Goal: Task Accomplishment & Management: Complete application form

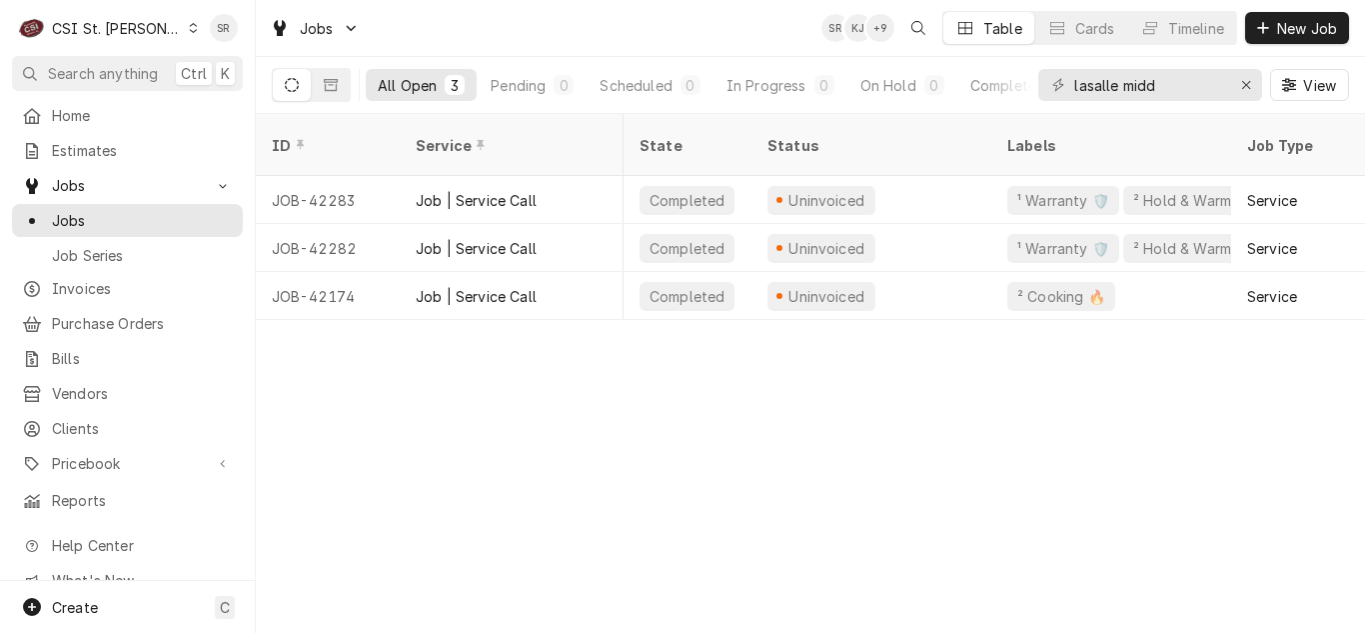
scroll to position [0, 1198]
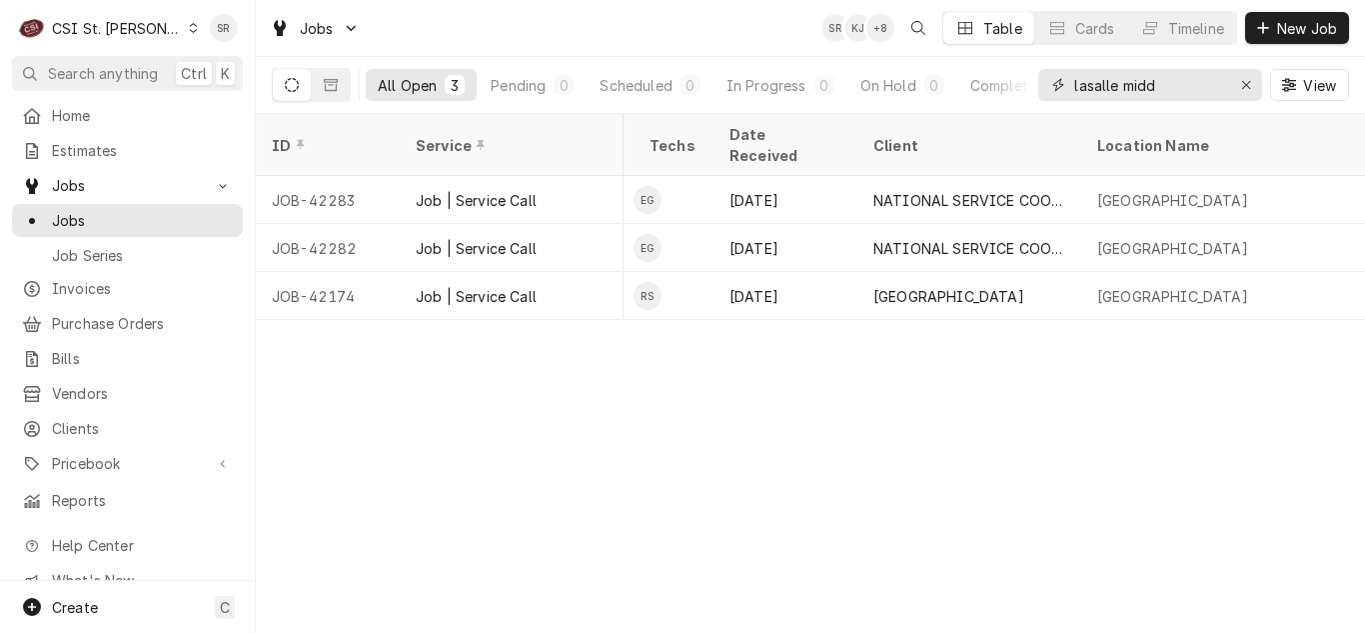
drag, startPoint x: 1174, startPoint y: 84, endPoint x: 1043, endPoint y: 75, distance: 131.3
click at [1043, 75] on div "lasalle midd" at bounding box center [1151, 85] width 224 height 32
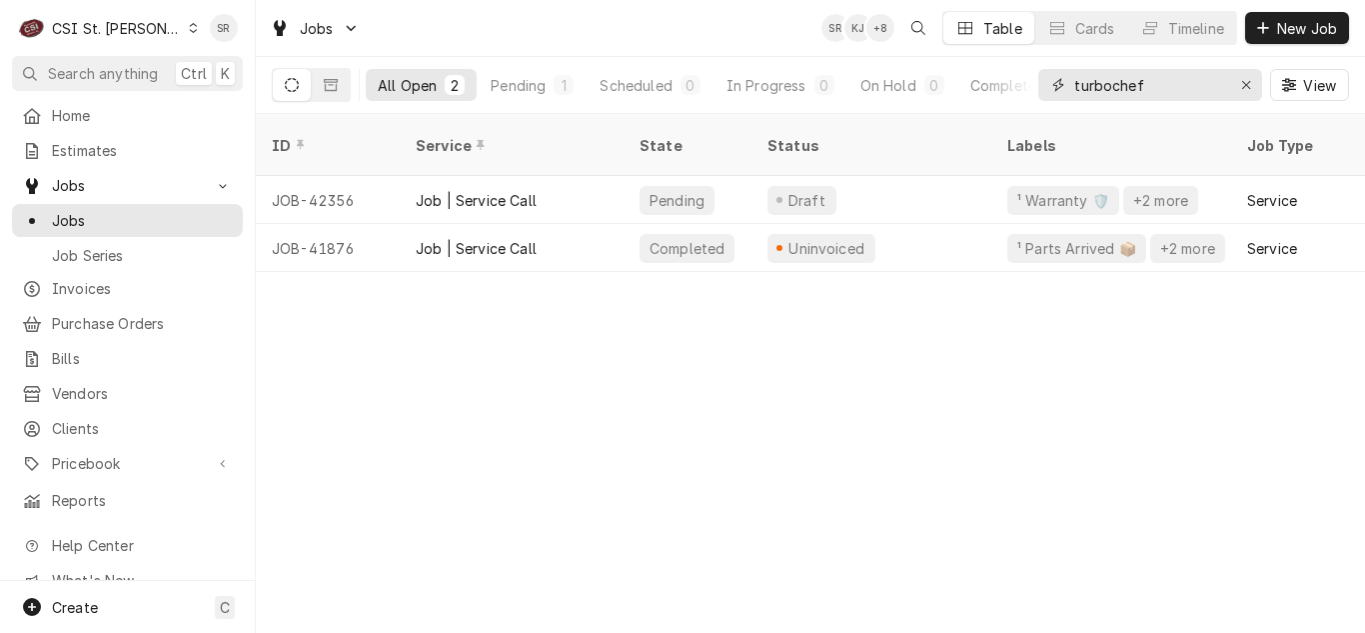
type input "turbochef"
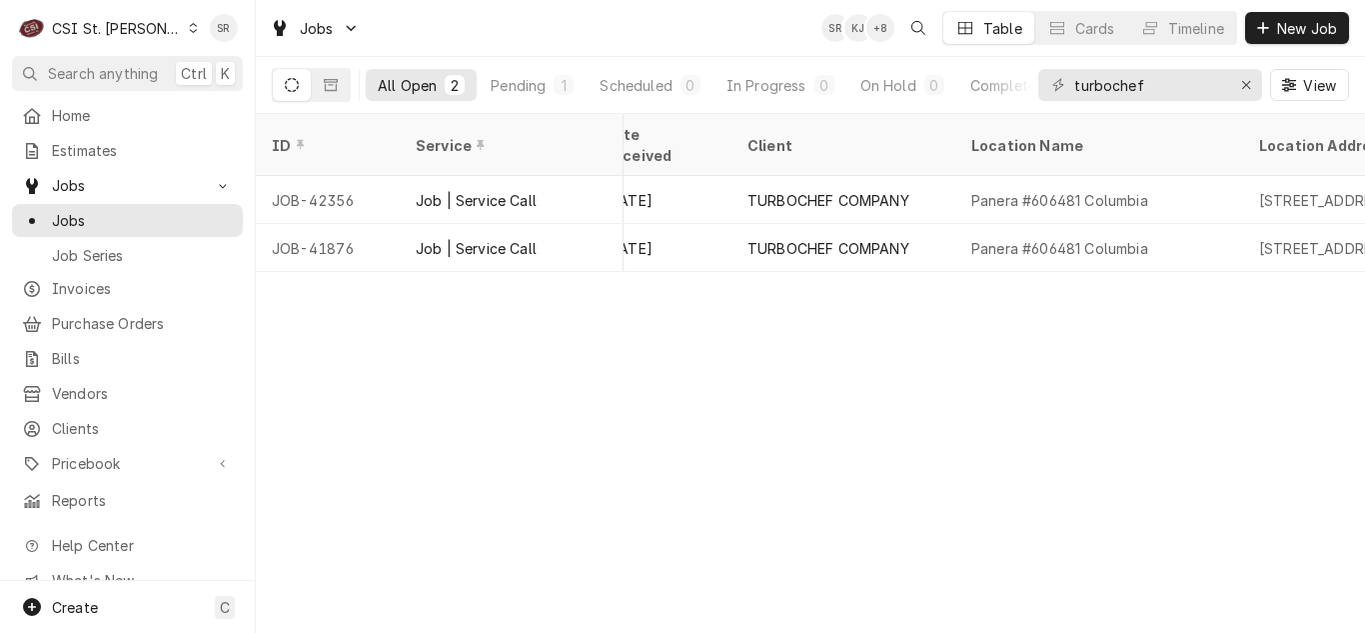
scroll to position [0, 1326]
click at [531, 79] on div "Pending" at bounding box center [518, 85] width 55 height 21
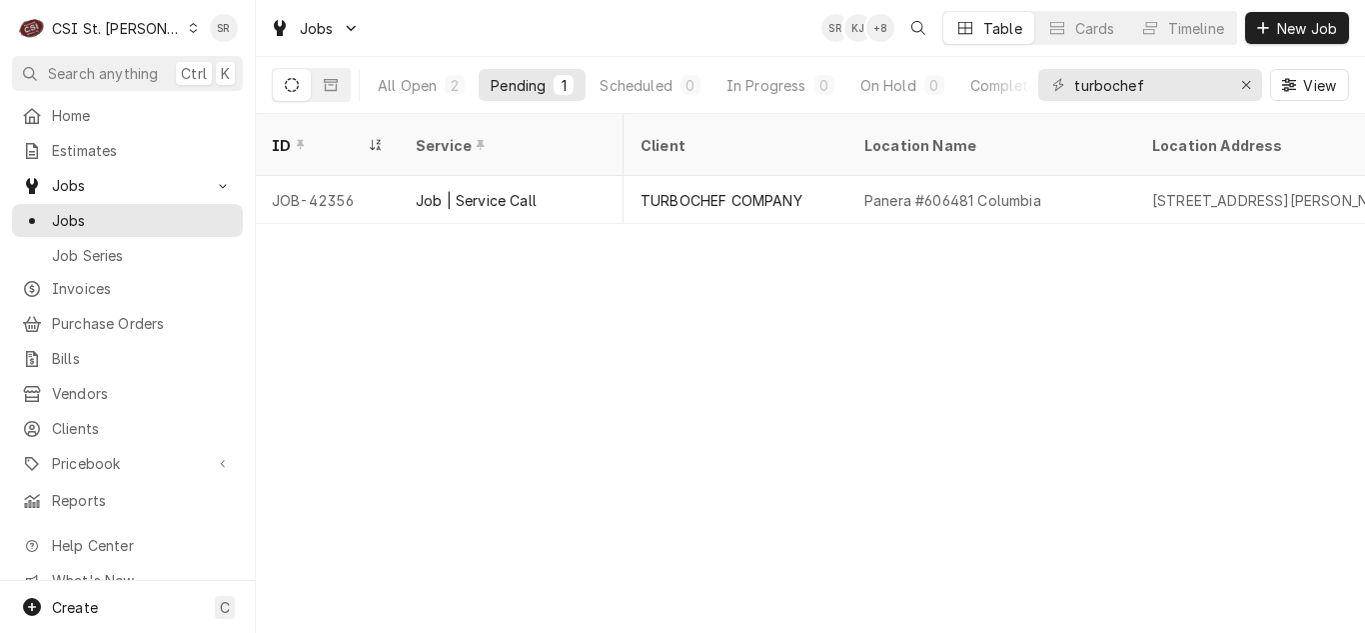
scroll to position [0, 1459]
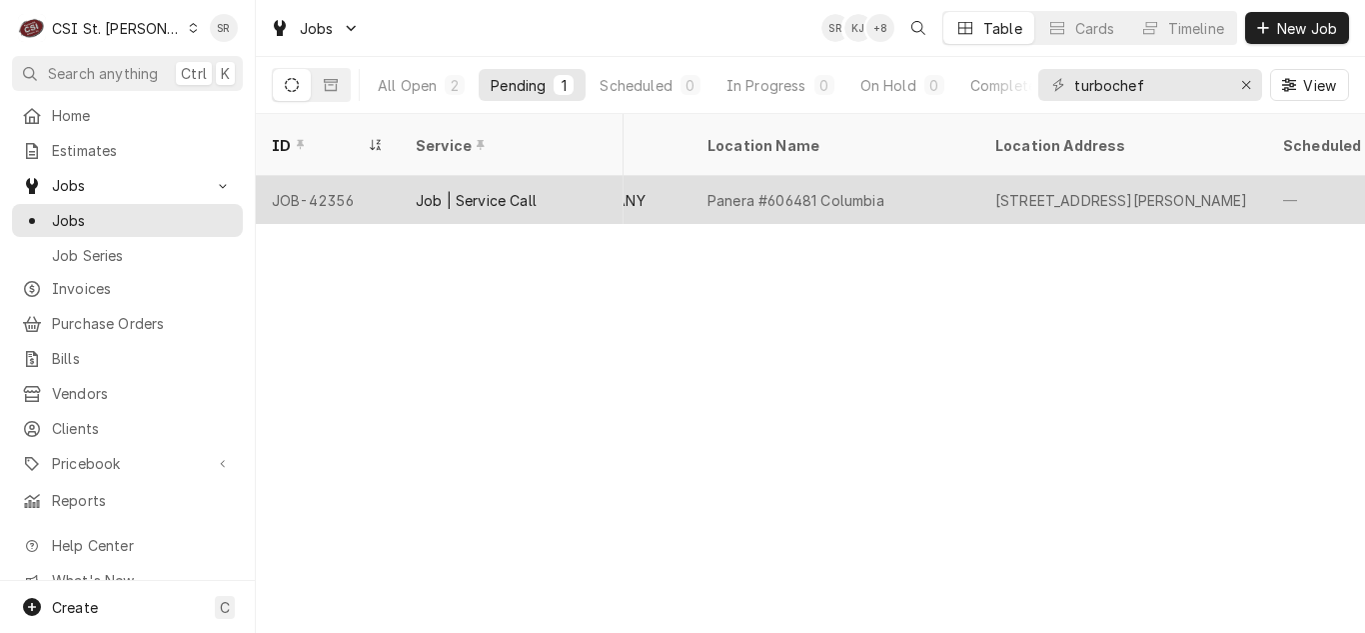
click at [1079, 190] on div "[STREET_ADDRESS][PERSON_NAME]" at bounding box center [1122, 200] width 253 height 21
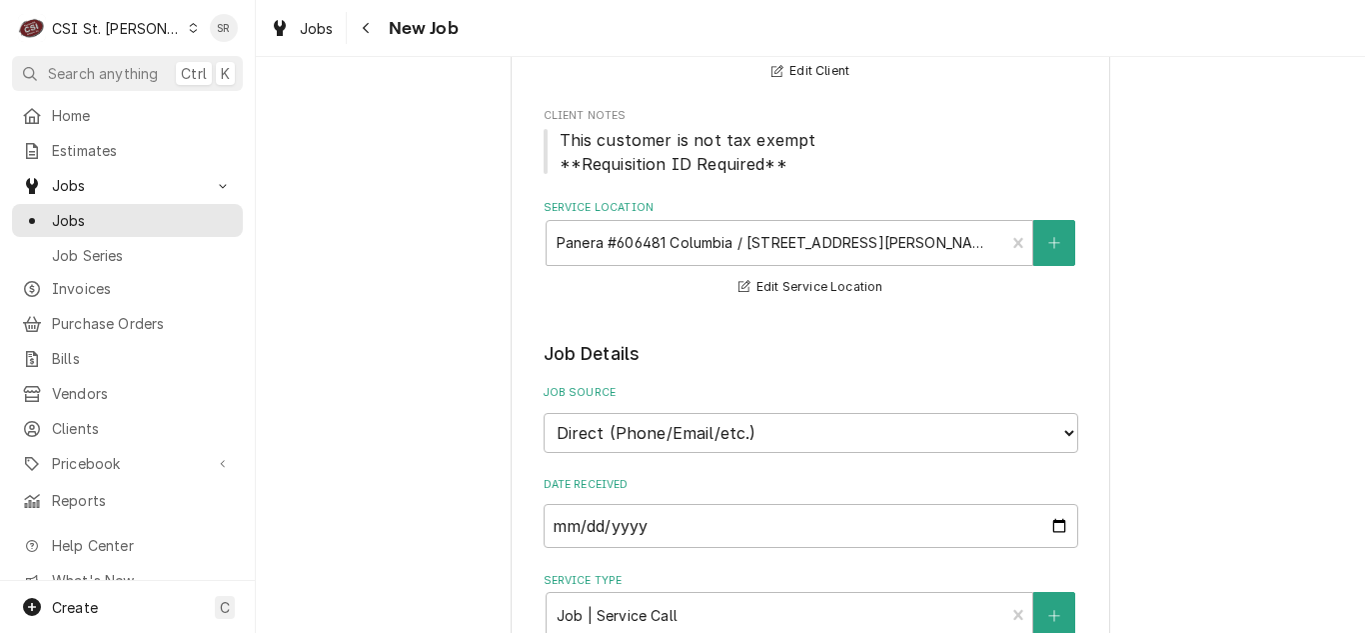
type textarea "x"
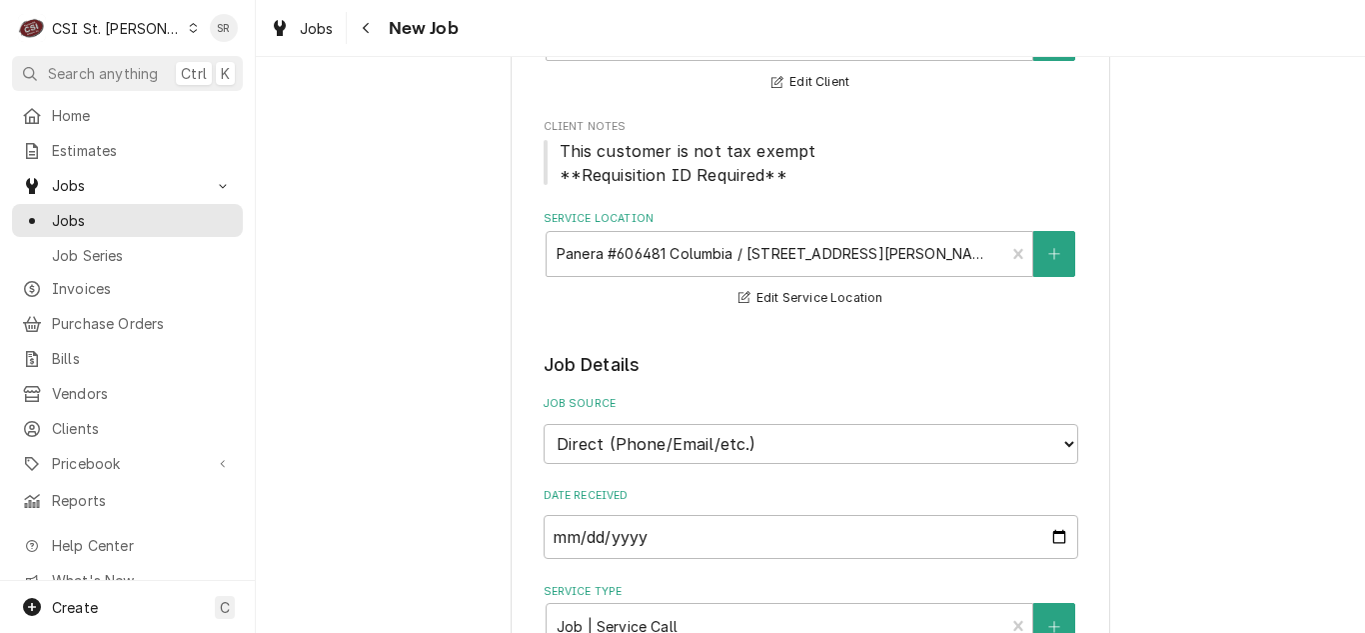
scroll to position [182, 0]
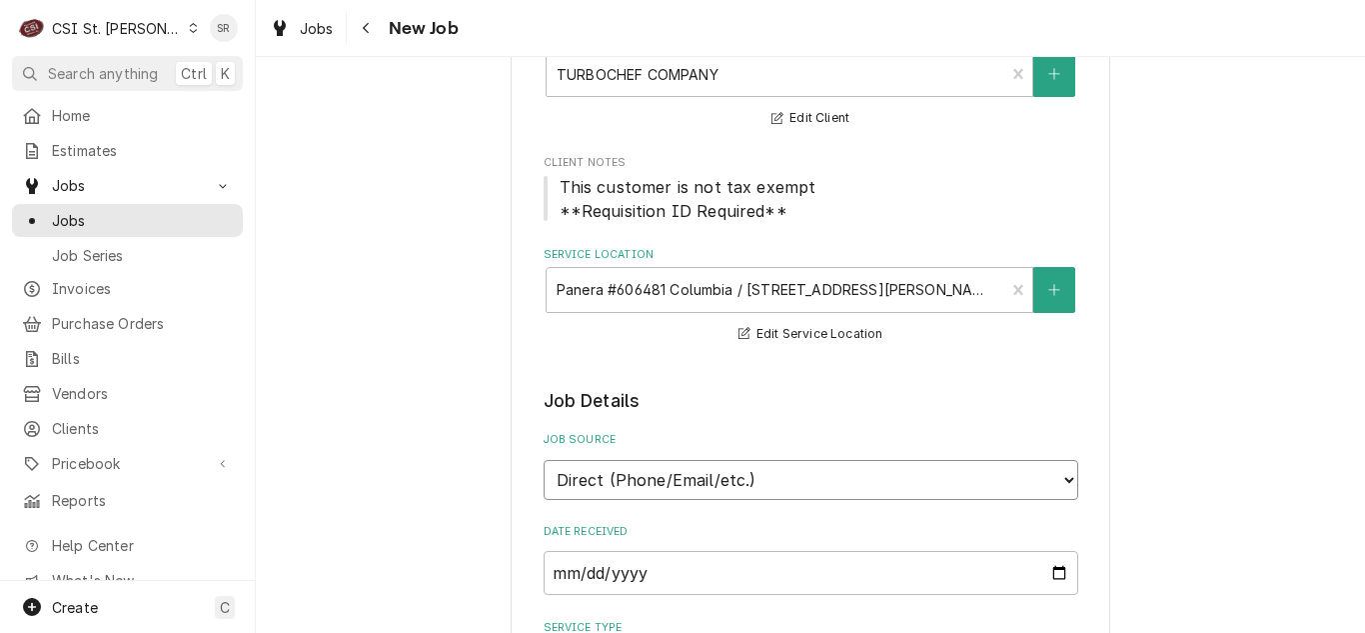
click at [652, 469] on select "Direct (Phone/Email/etc.) Service Channel Corrigo Ecotrak Other" at bounding box center [811, 480] width 535 height 40
select select "100"
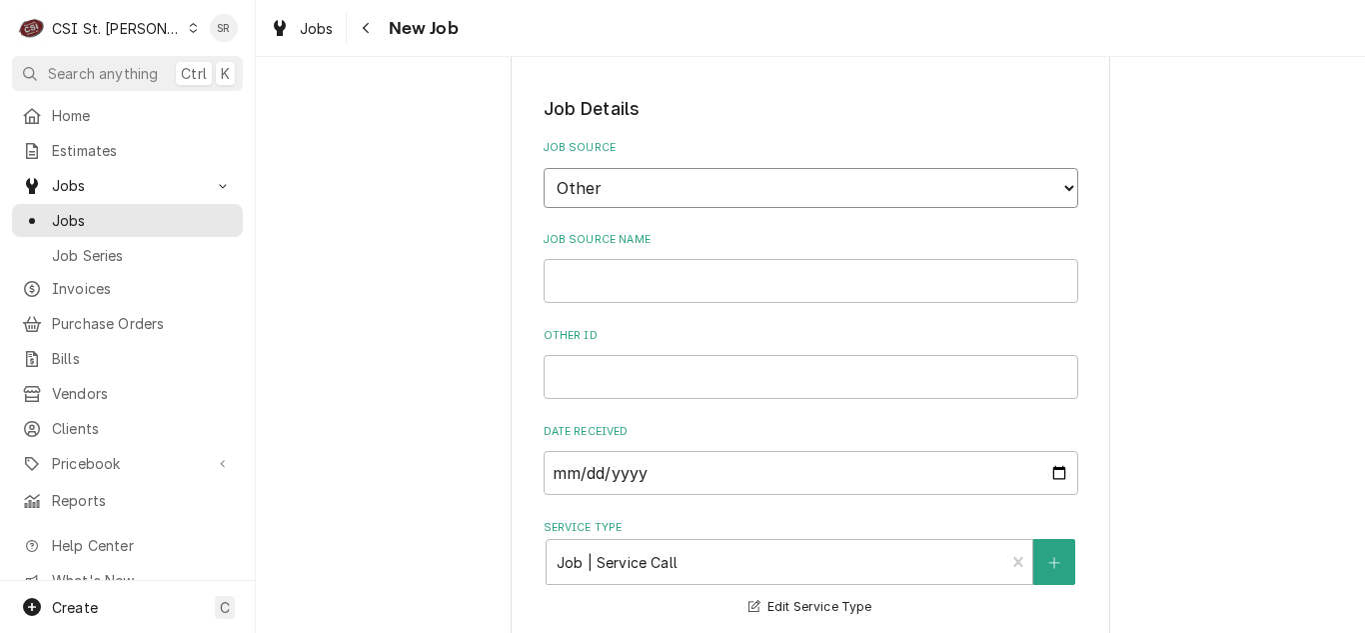
scroll to position [482, 0]
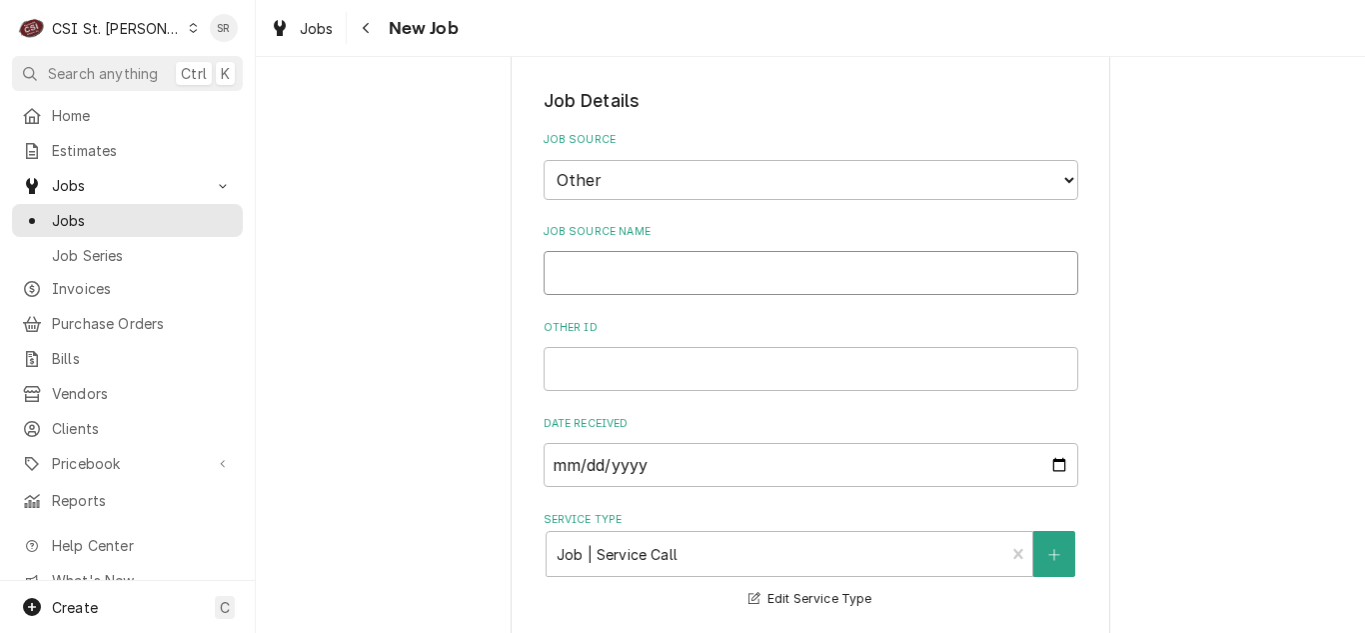
click at [640, 268] on input "Job Source Name" at bounding box center [811, 273] width 535 height 44
type textarea "x"
type input "P"
type textarea "x"
type input "Pa"
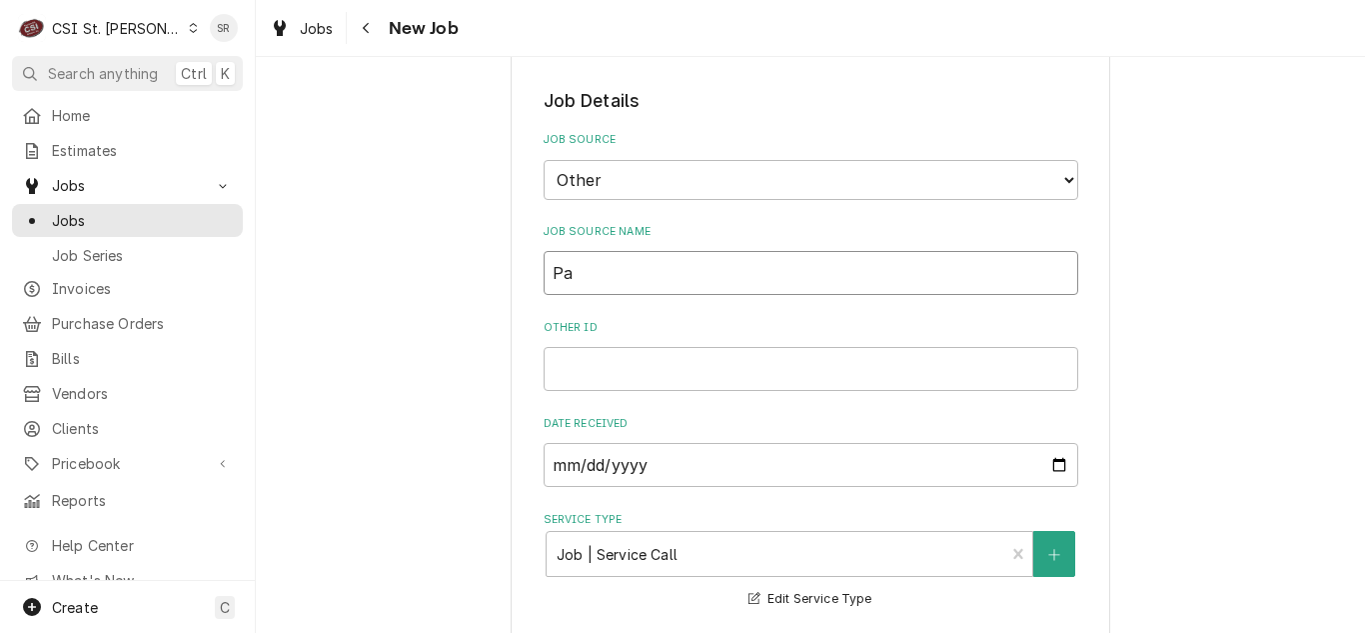
type textarea "x"
type input "Par"
type textarea "x"
type input "Part"
type textarea "x"
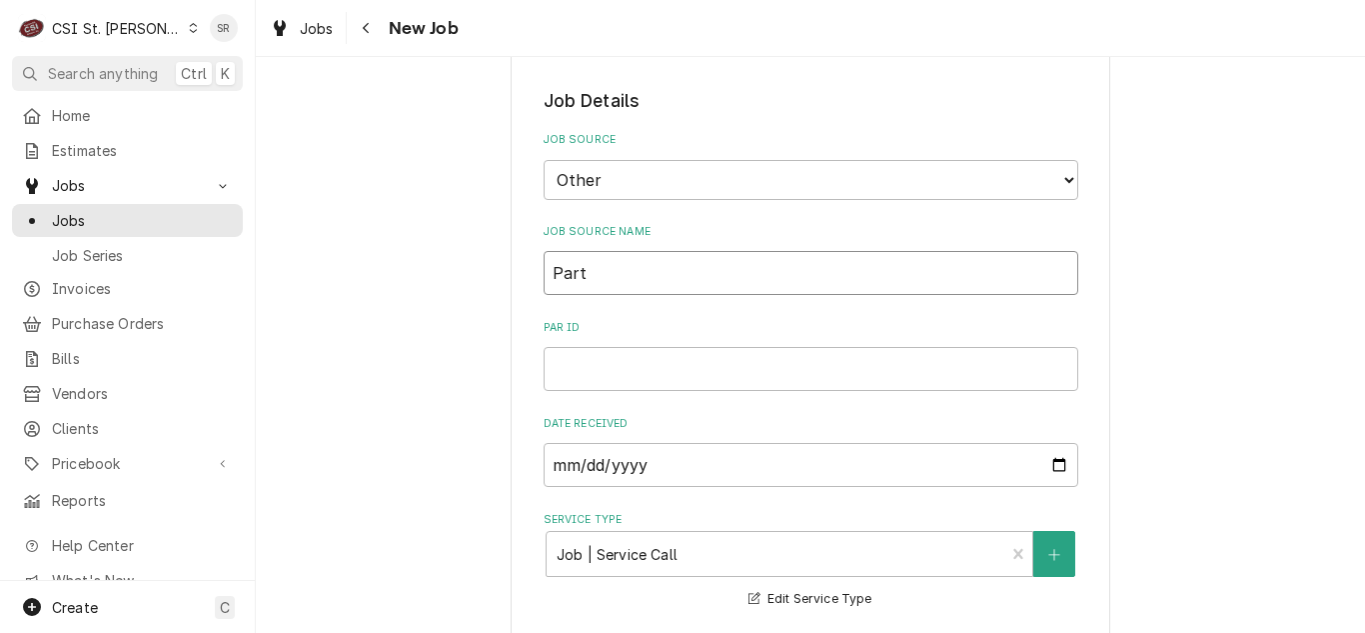
type input "Parts"
type textarea "x"
type input "Partst"
type textarea "x"
type input "Partsto"
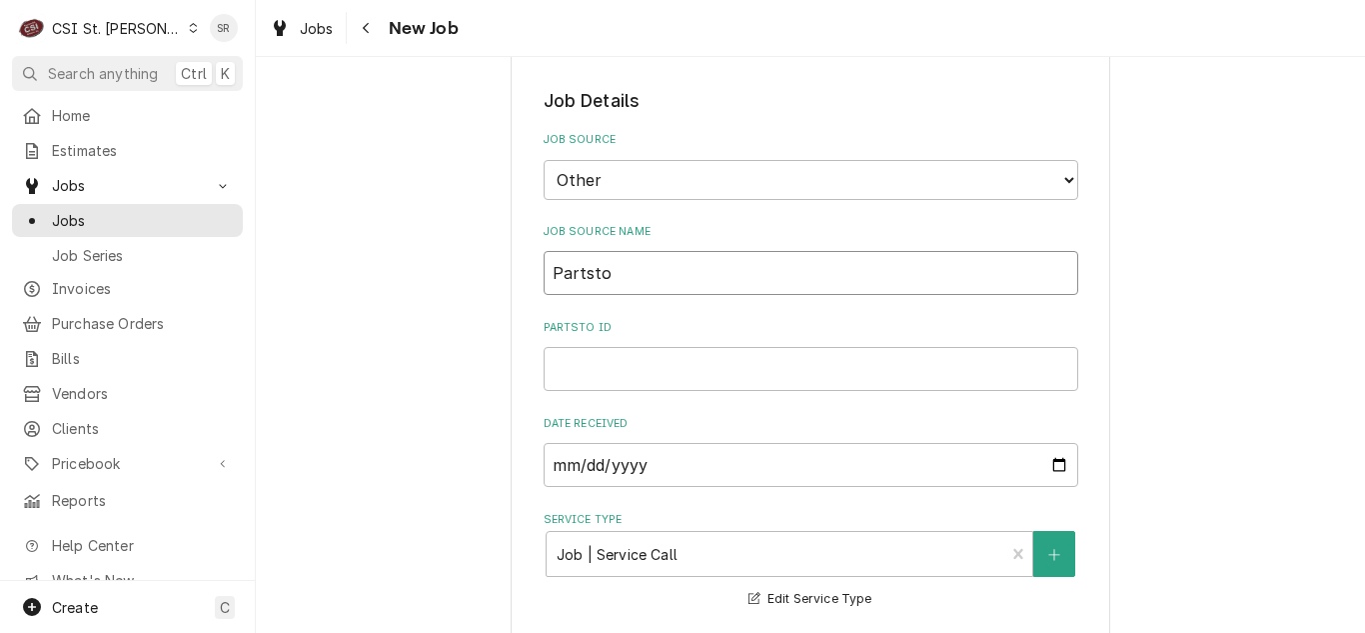
type textarea "x"
type input "Partstow"
type textarea "x"
type input "Partstown"
paste input "10368514"
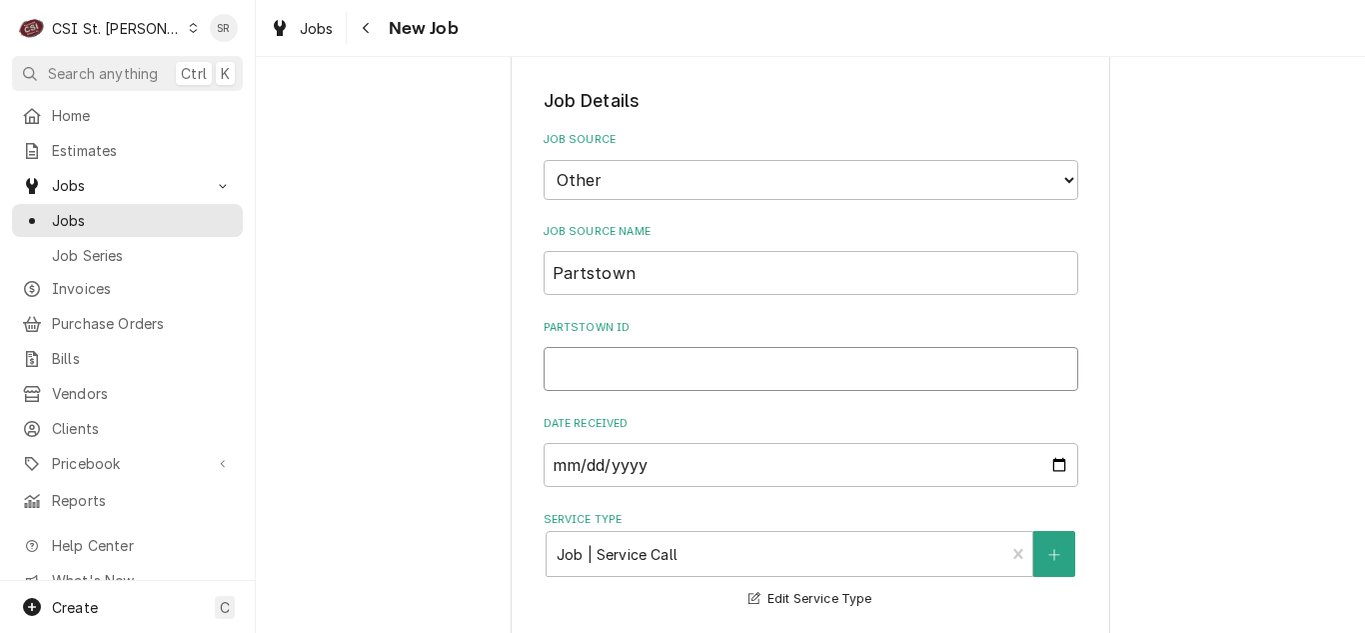
type textarea "x"
type input "10368514"
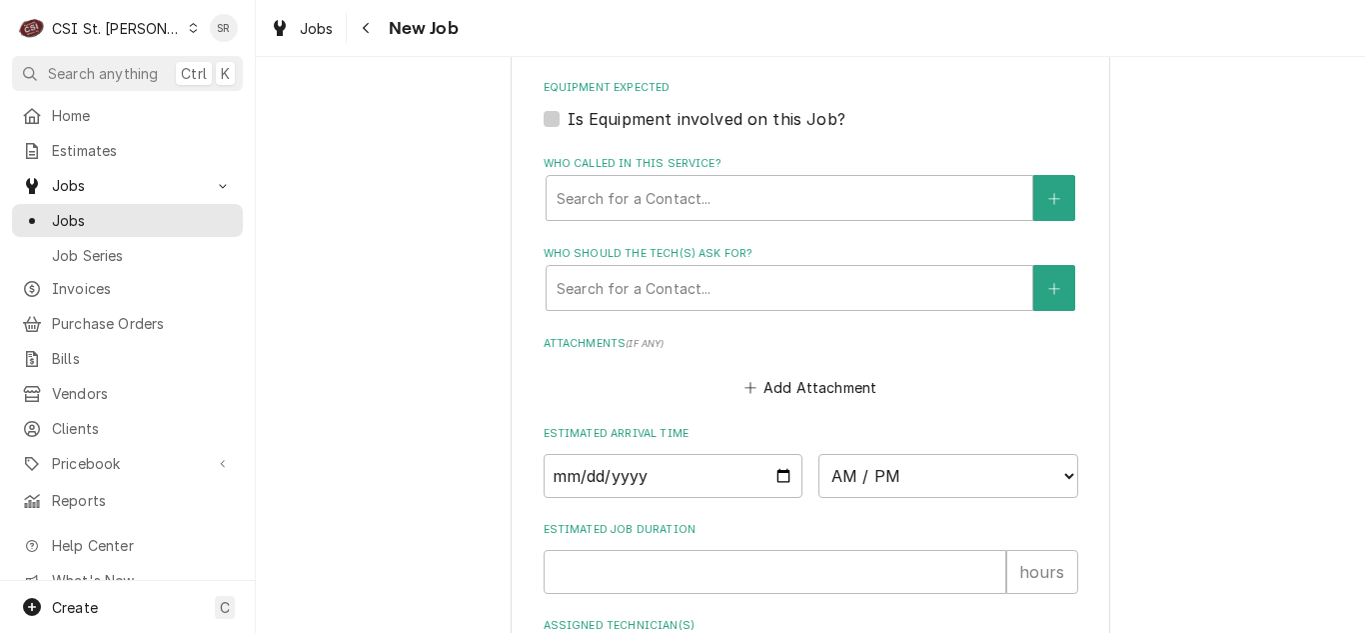
scroll to position [1873, 0]
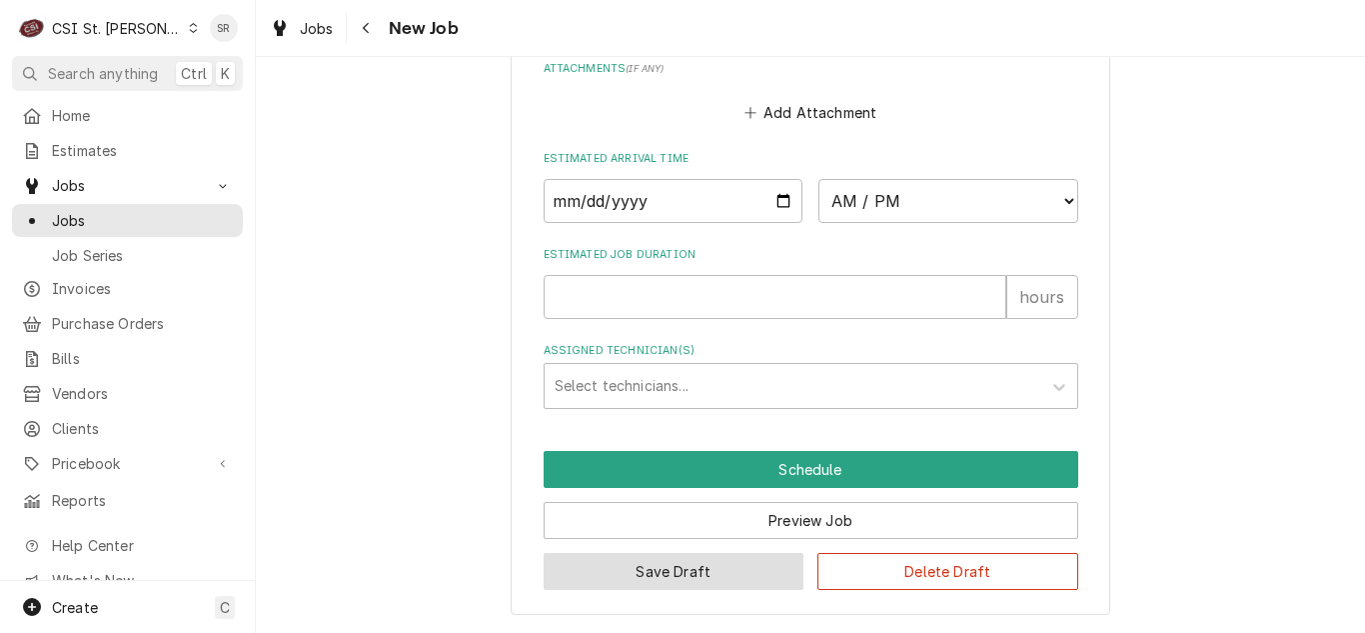
click at [717, 567] on button "Save Draft" at bounding box center [674, 571] width 261 height 37
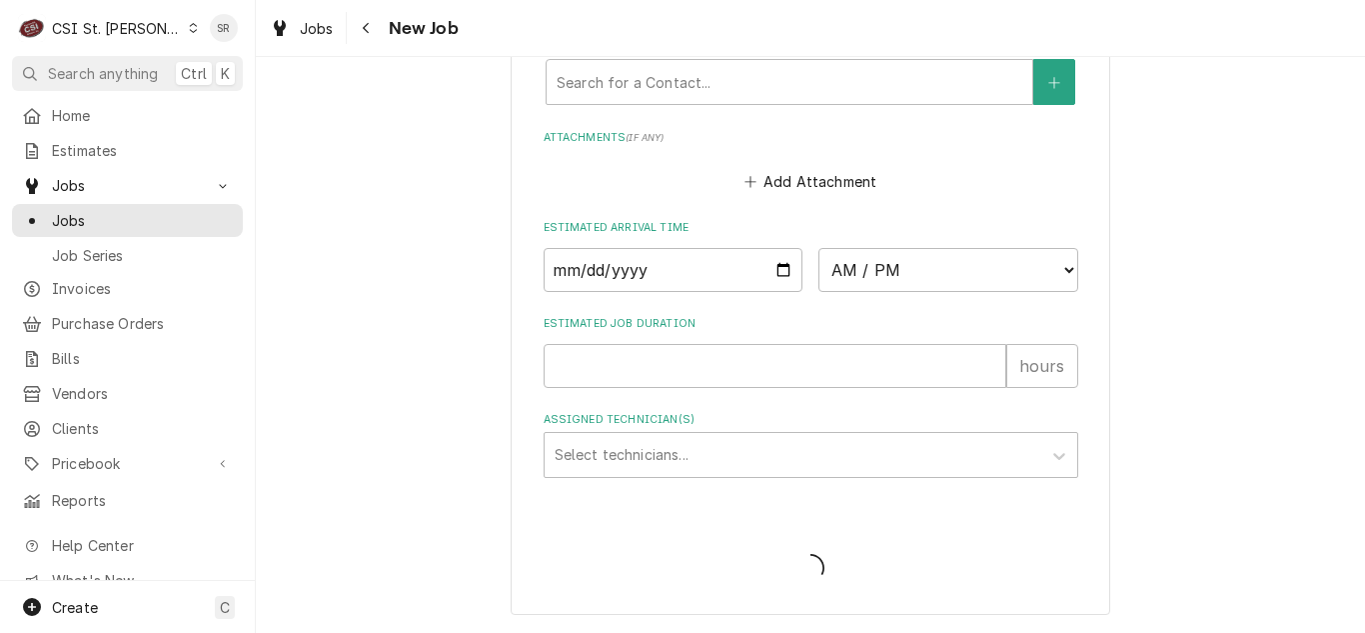
type textarea "x"
